Goal: Transaction & Acquisition: Purchase product/service

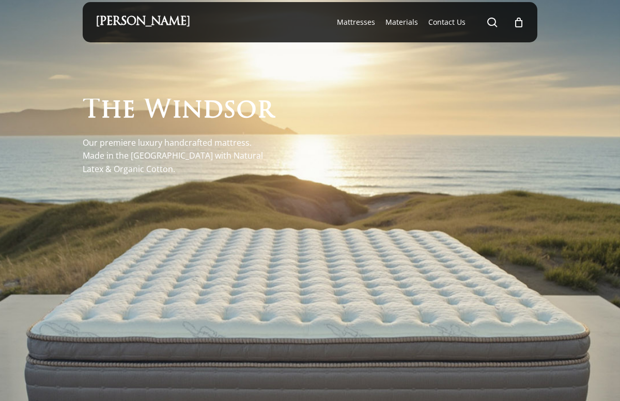
scroll to position [10, 0]
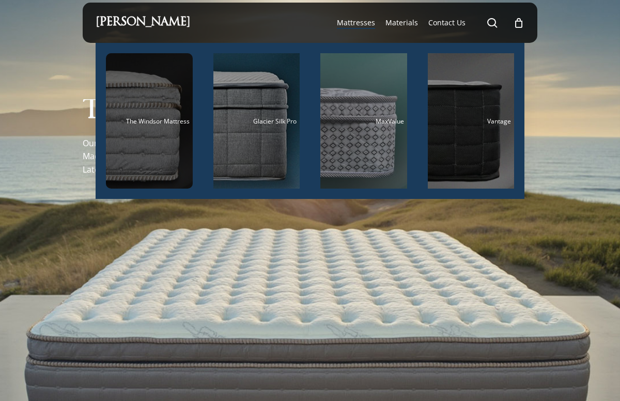
click at [160, 123] on span "The Windsor Mattress" at bounding box center [158, 121] width 64 height 9
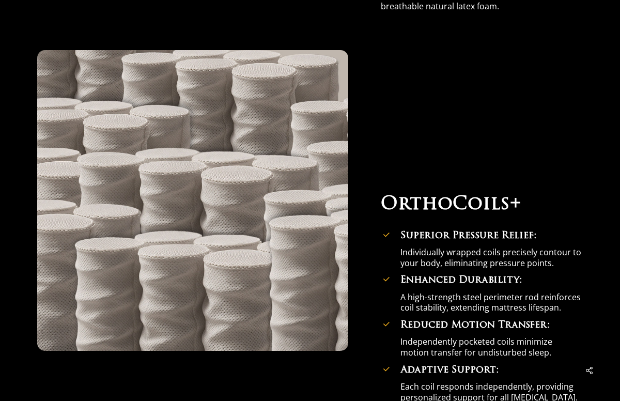
scroll to position [3084, 0]
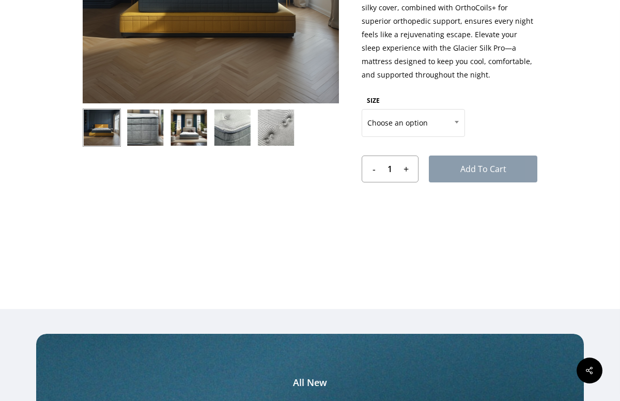
scroll to position [227, 0]
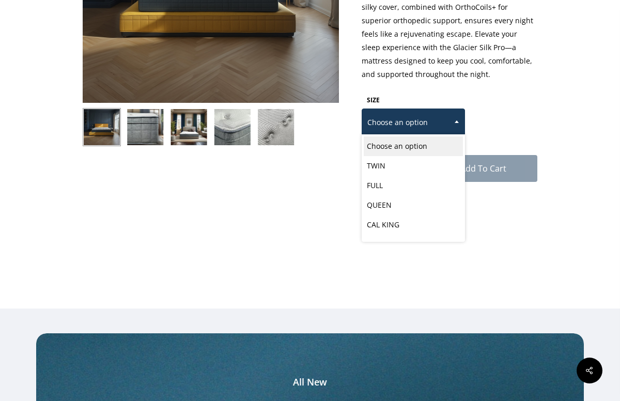
click at [433, 132] on span "Choose an option" at bounding box center [413, 123] width 102 height 22
select select "CAL KING"
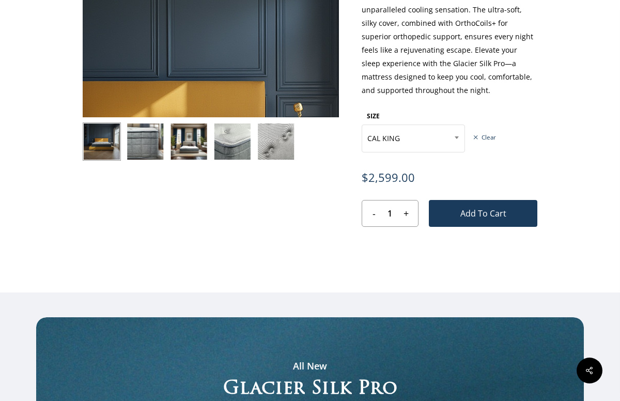
scroll to position [0, 0]
